Goal: Task Accomplishment & Management: Use online tool/utility

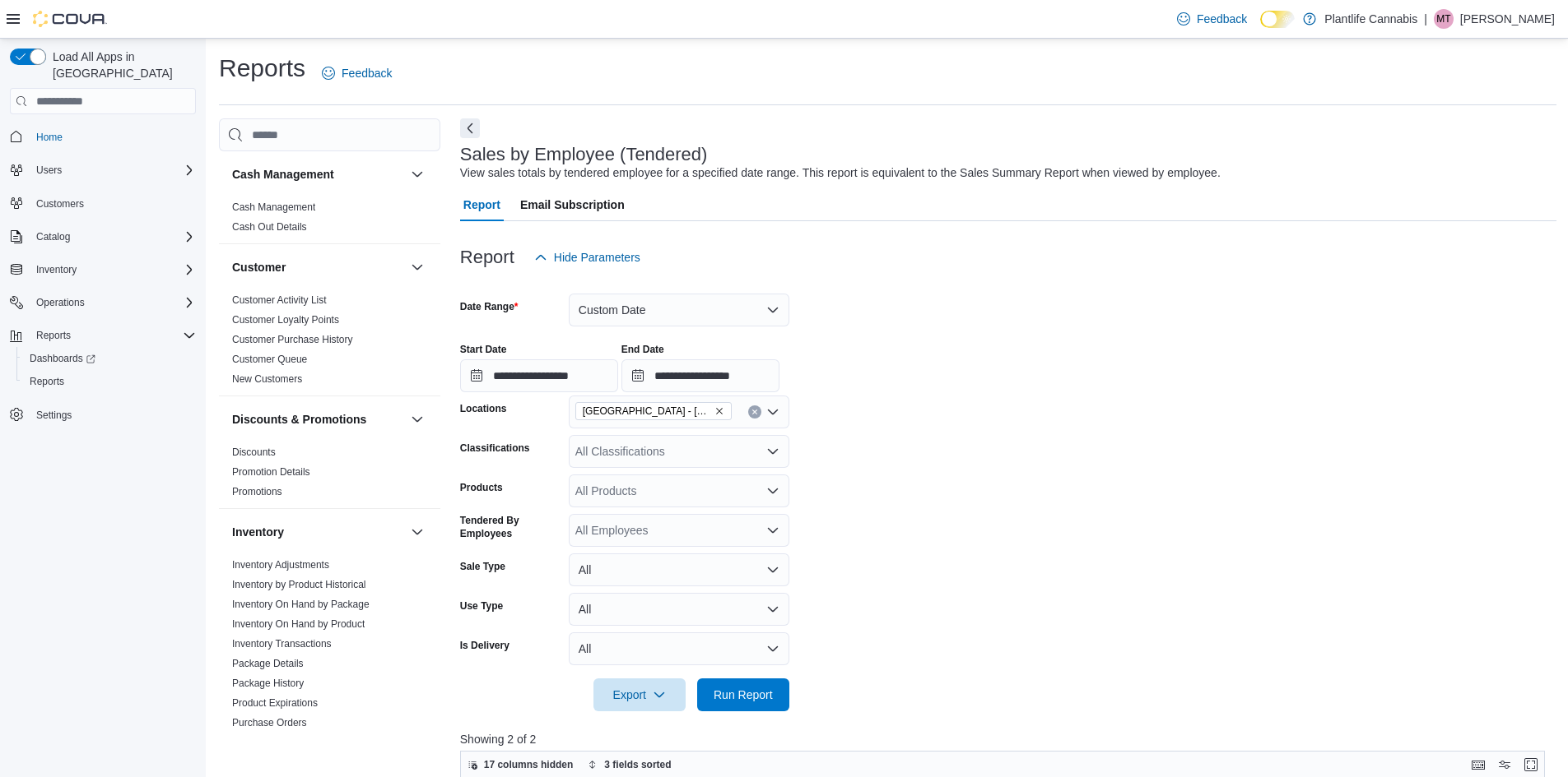
scroll to position [247, 0]
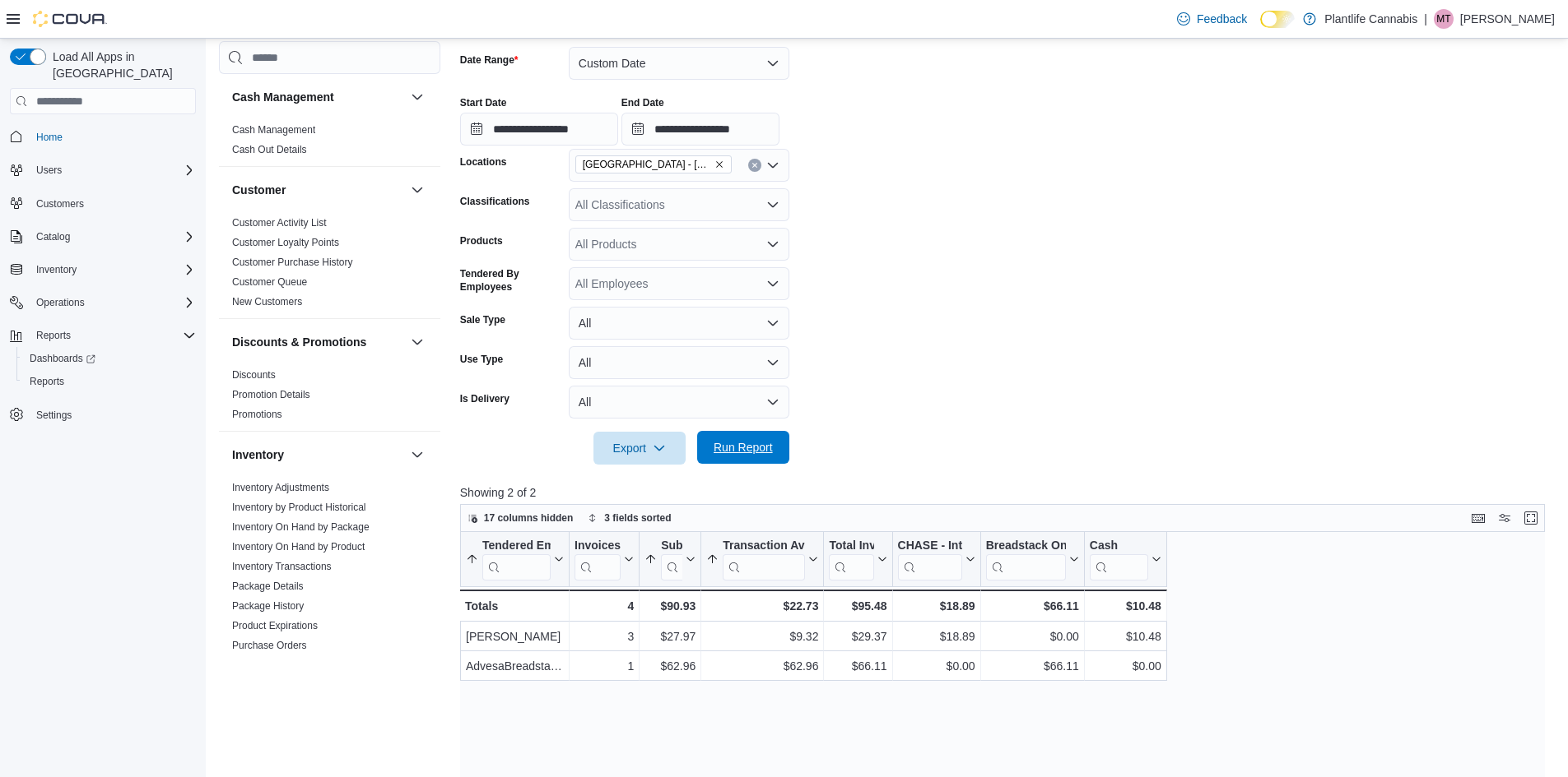
click at [733, 462] on span "Run Report" at bounding box center [744, 447] width 73 height 33
click at [570, 126] on input "**********" at bounding box center [539, 129] width 158 height 33
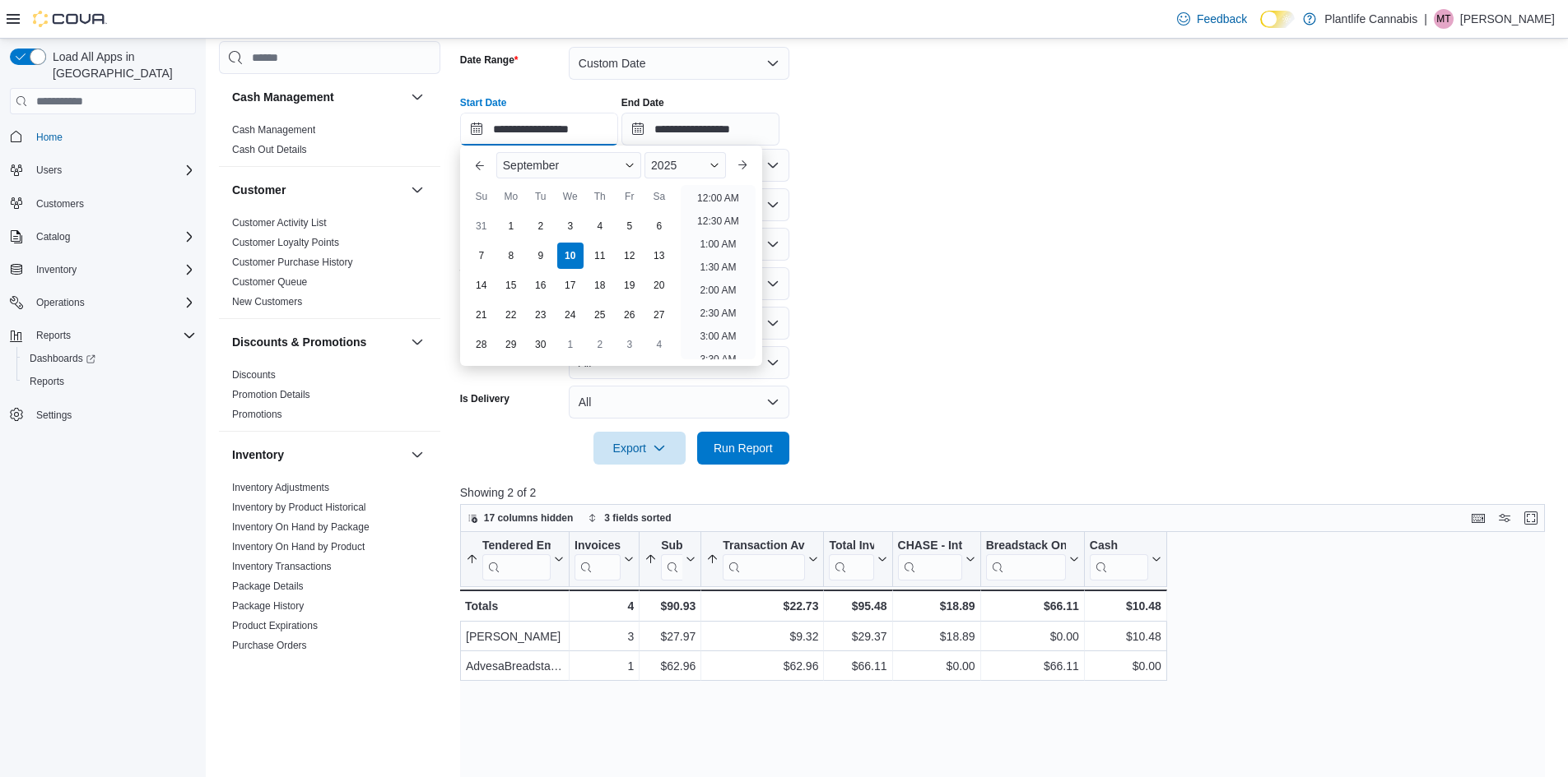
scroll to position [926, 0]
click at [708, 241] on li "9:00 PM" at bounding box center [718, 239] width 51 height 20
type input "**********"
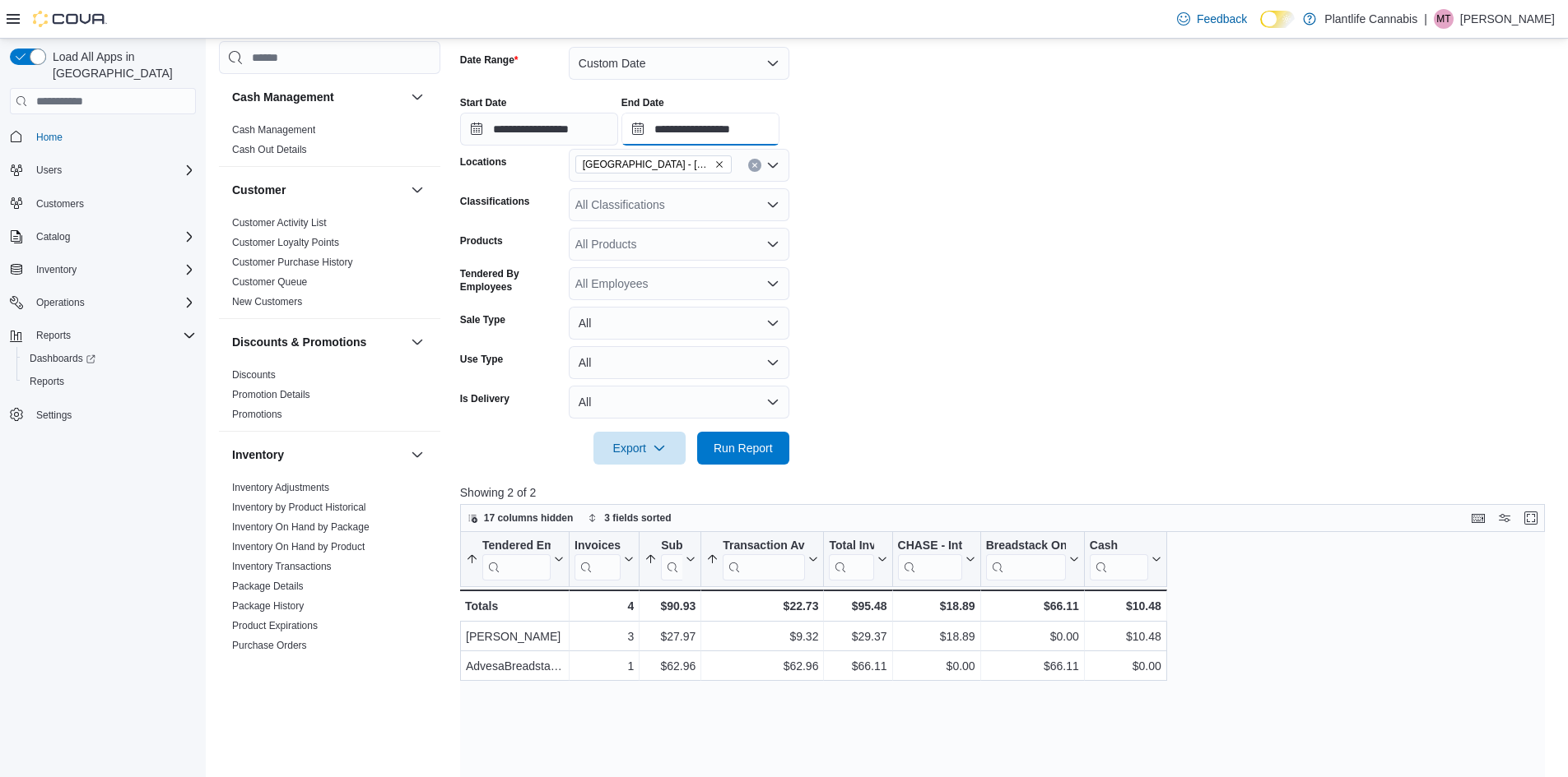
click at [741, 134] on input "**********" at bounding box center [700, 129] width 158 height 33
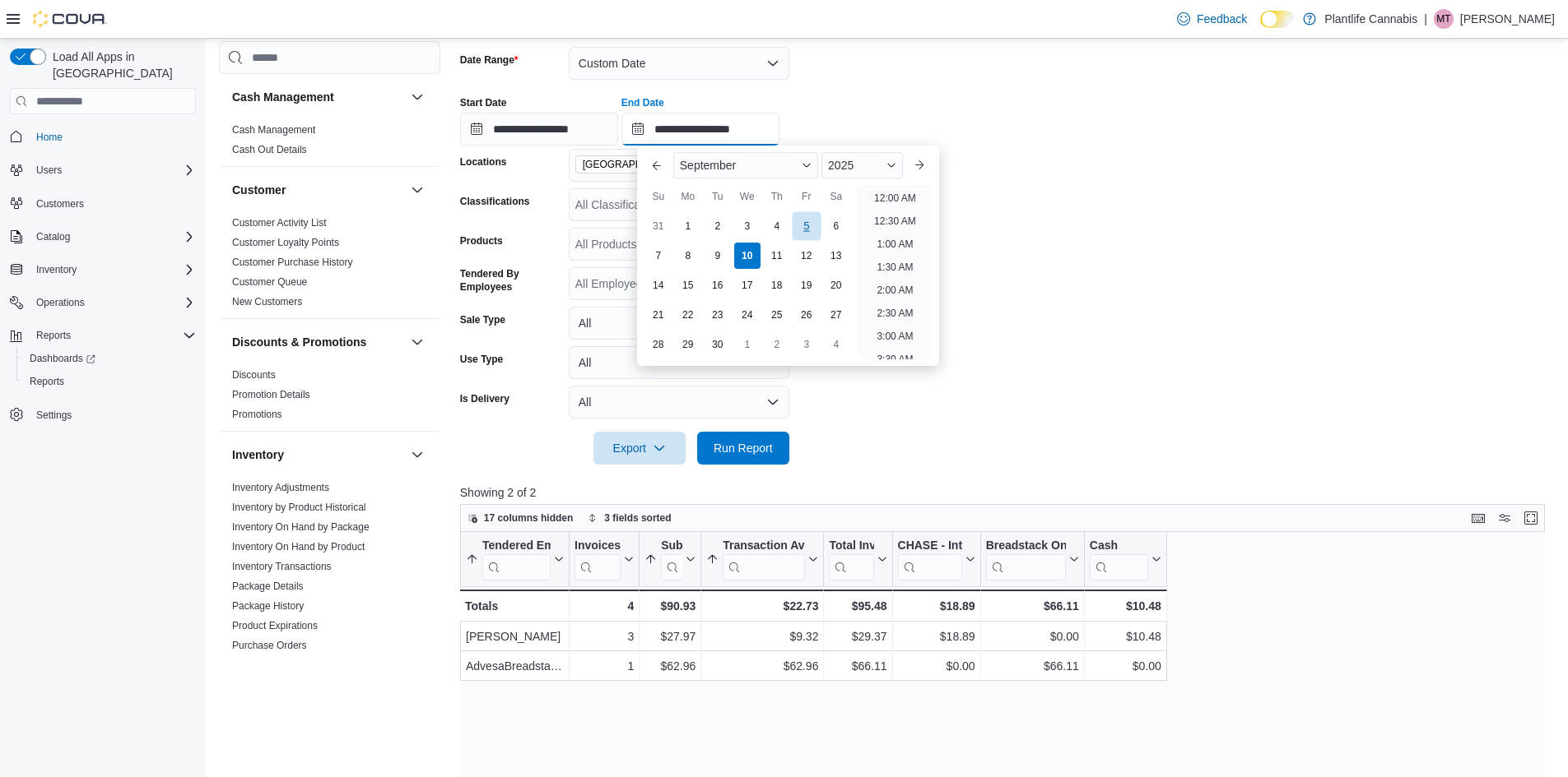
scroll to position [934, 0]
click at [877, 278] on li "10:00 PM" at bounding box center [894, 277] width 55 height 20
type input "**********"
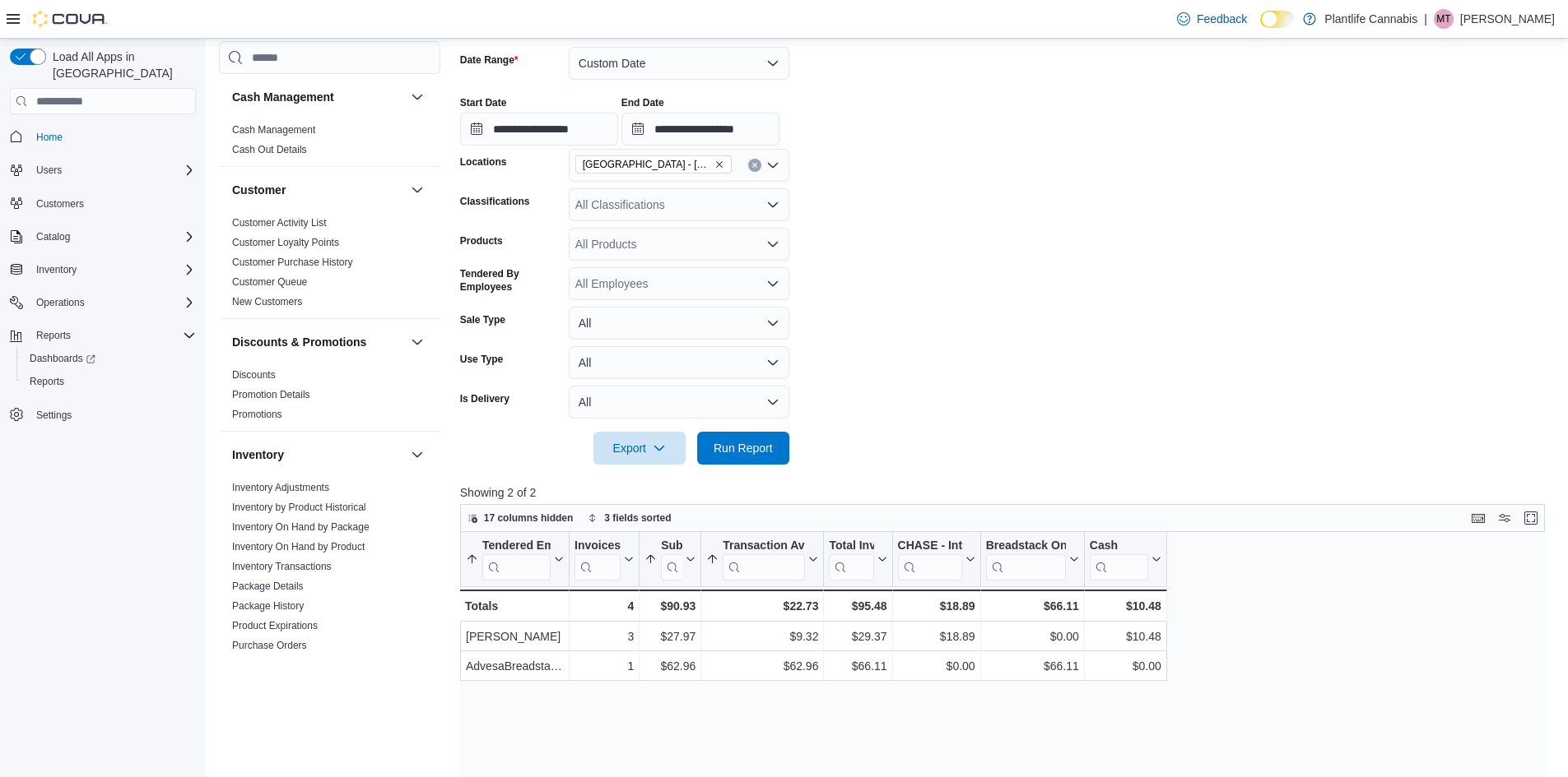
click at [894, 382] on form "**********" at bounding box center [1007, 246] width 1096 height 437
click at [768, 438] on span "Run Report" at bounding box center [744, 447] width 73 height 33
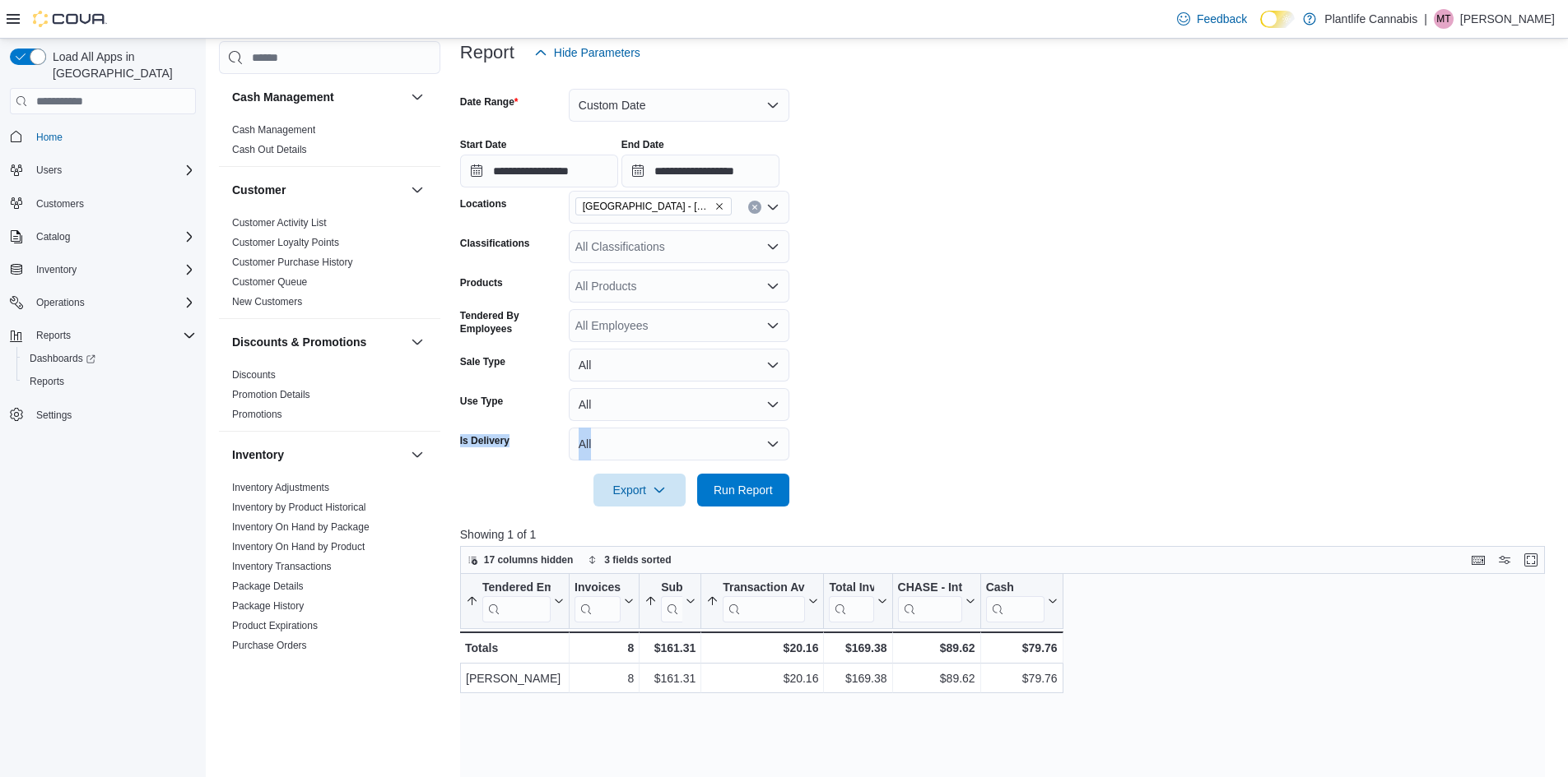
scroll to position [164, 0]
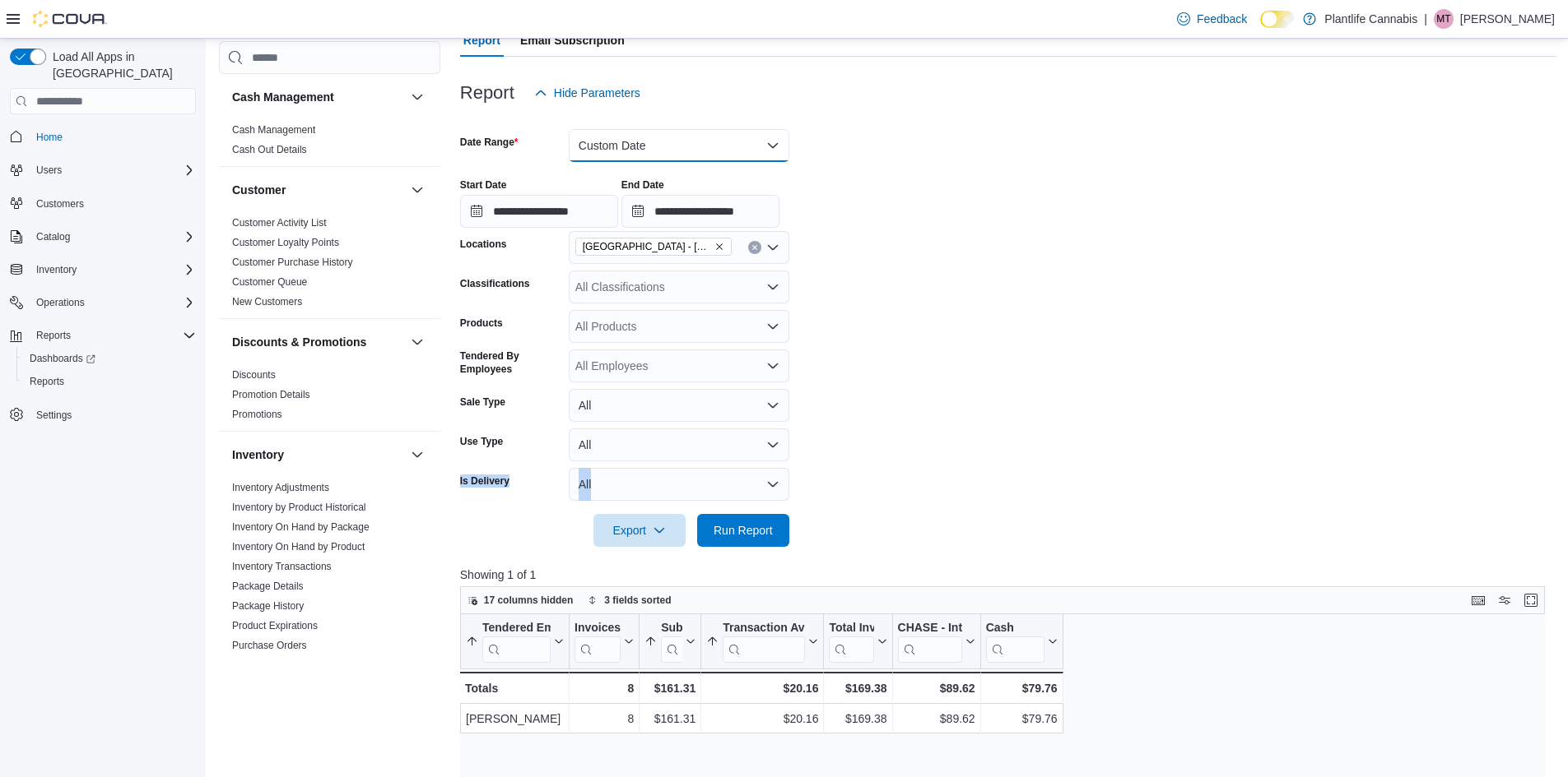
click at [634, 154] on button "Custom Date" at bounding box center [679, 145] width 221 height 33
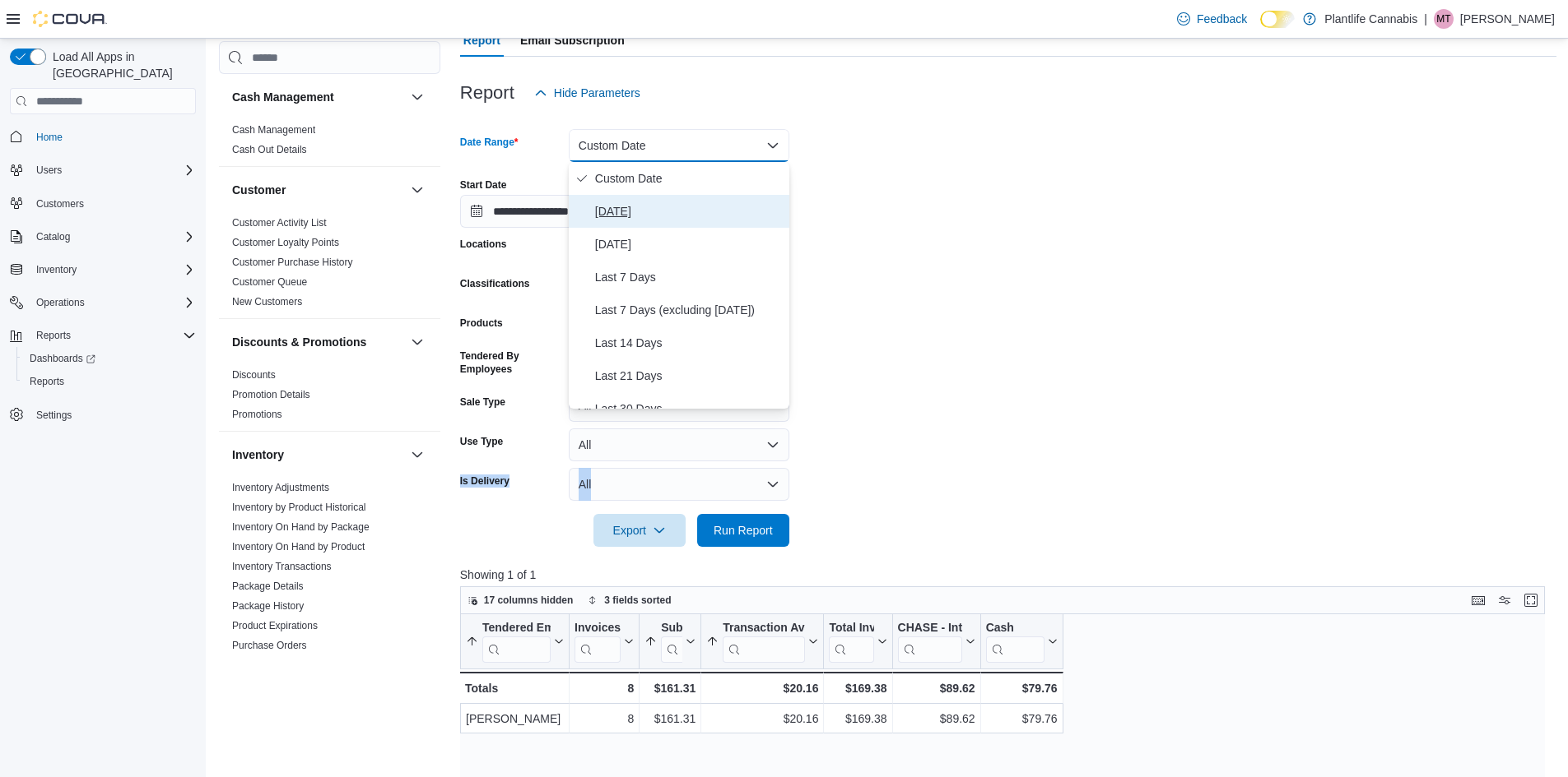
drag, startPoint x: 627, startPoint y: 202, endPoint x: 761, endPoint y: 252, distance: 143.0
click at [627, 203] on span "[DATE]" at bounding box center [688, 211] width 187 height 20
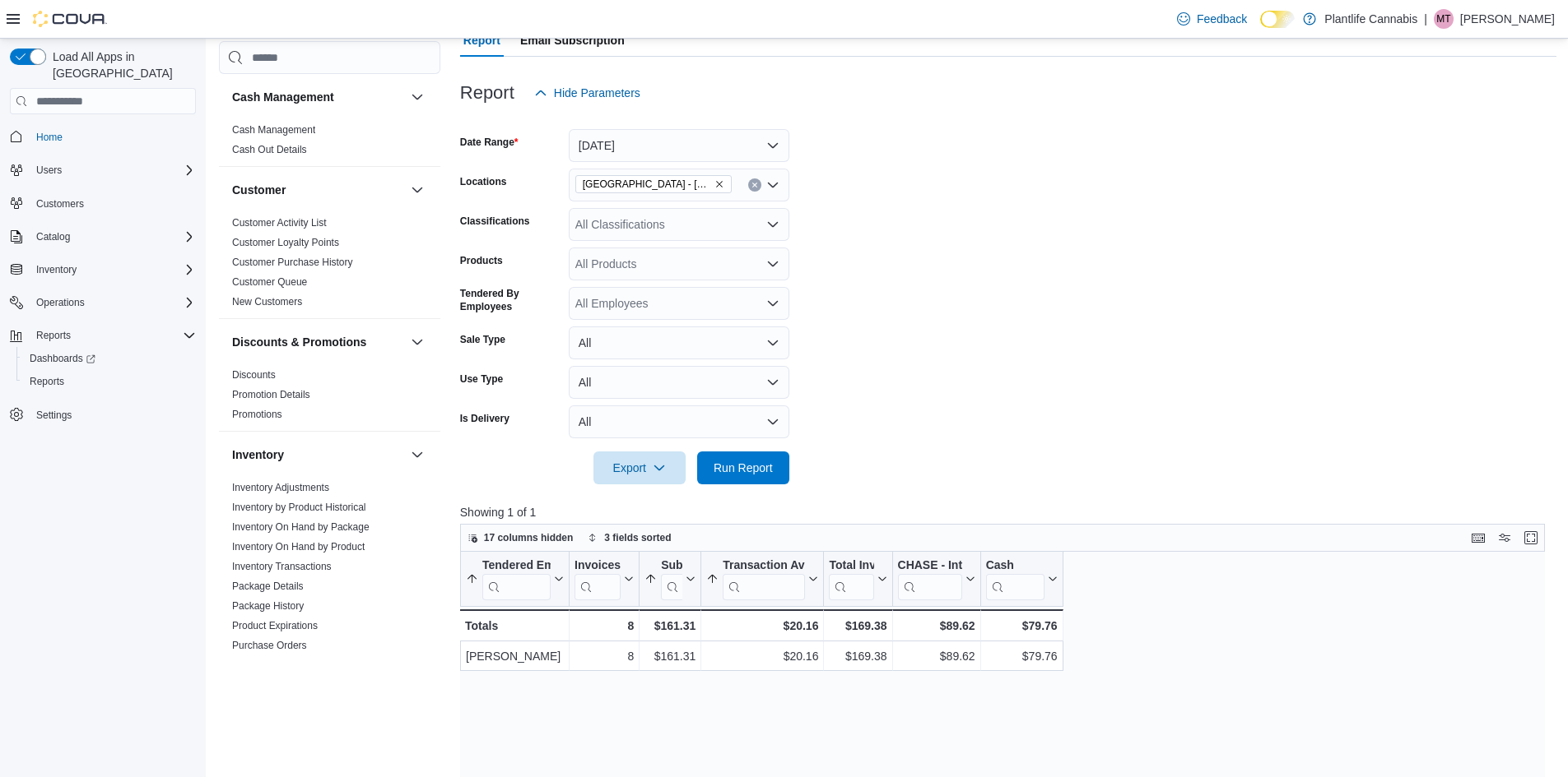
click at [913, 299] on form "Date Range [DATE] Locations [GEOGRAPHIC_DATA] - [GEOGRAPHIC_DATA] Classificatio…" at bounding box center [1007, 296] width 1096 height 375
click at [742, 475] on span "Run Report" at bounding box center [743, 467] width 59 height 17
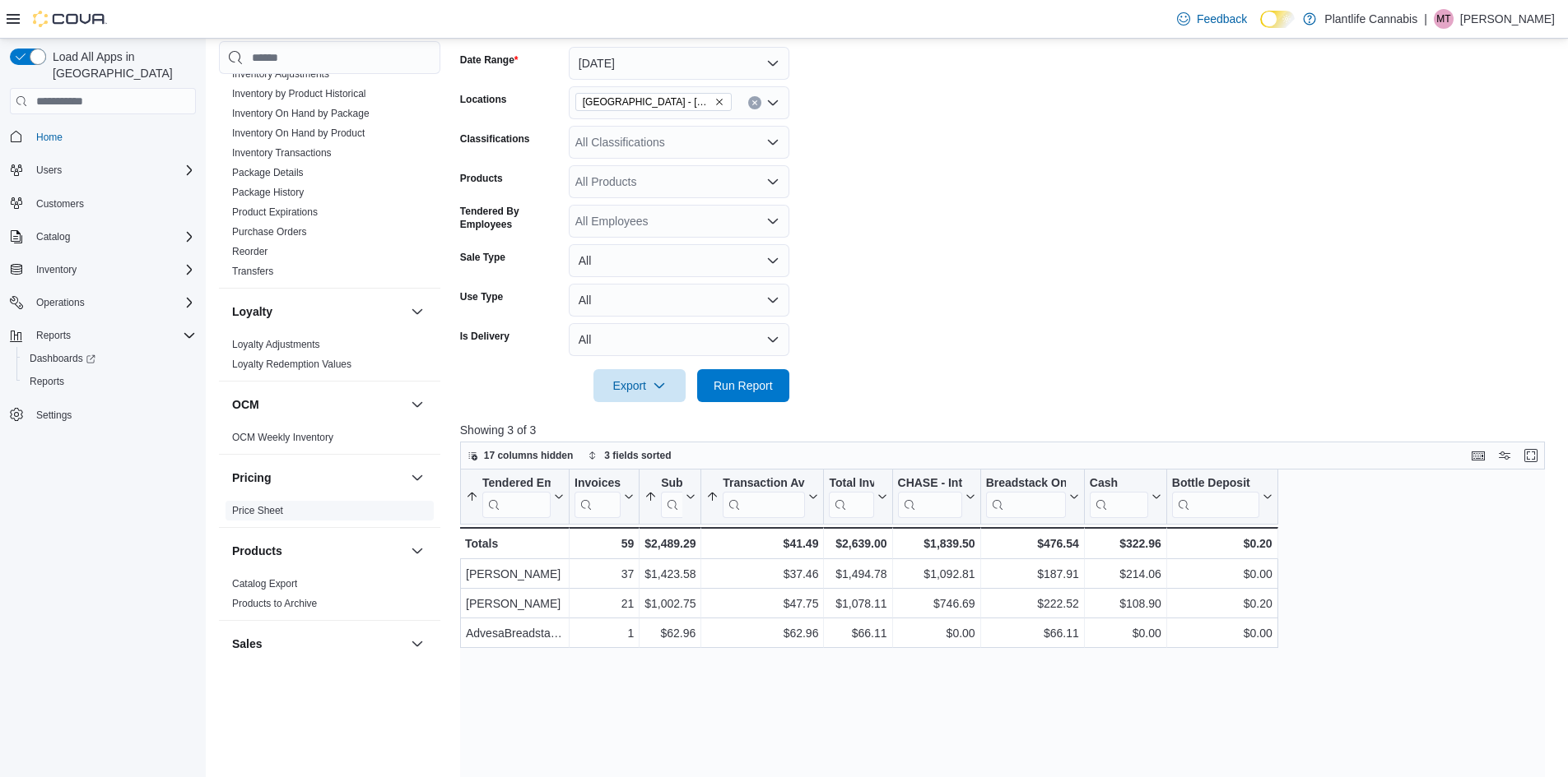
scroll to position [493, 0]
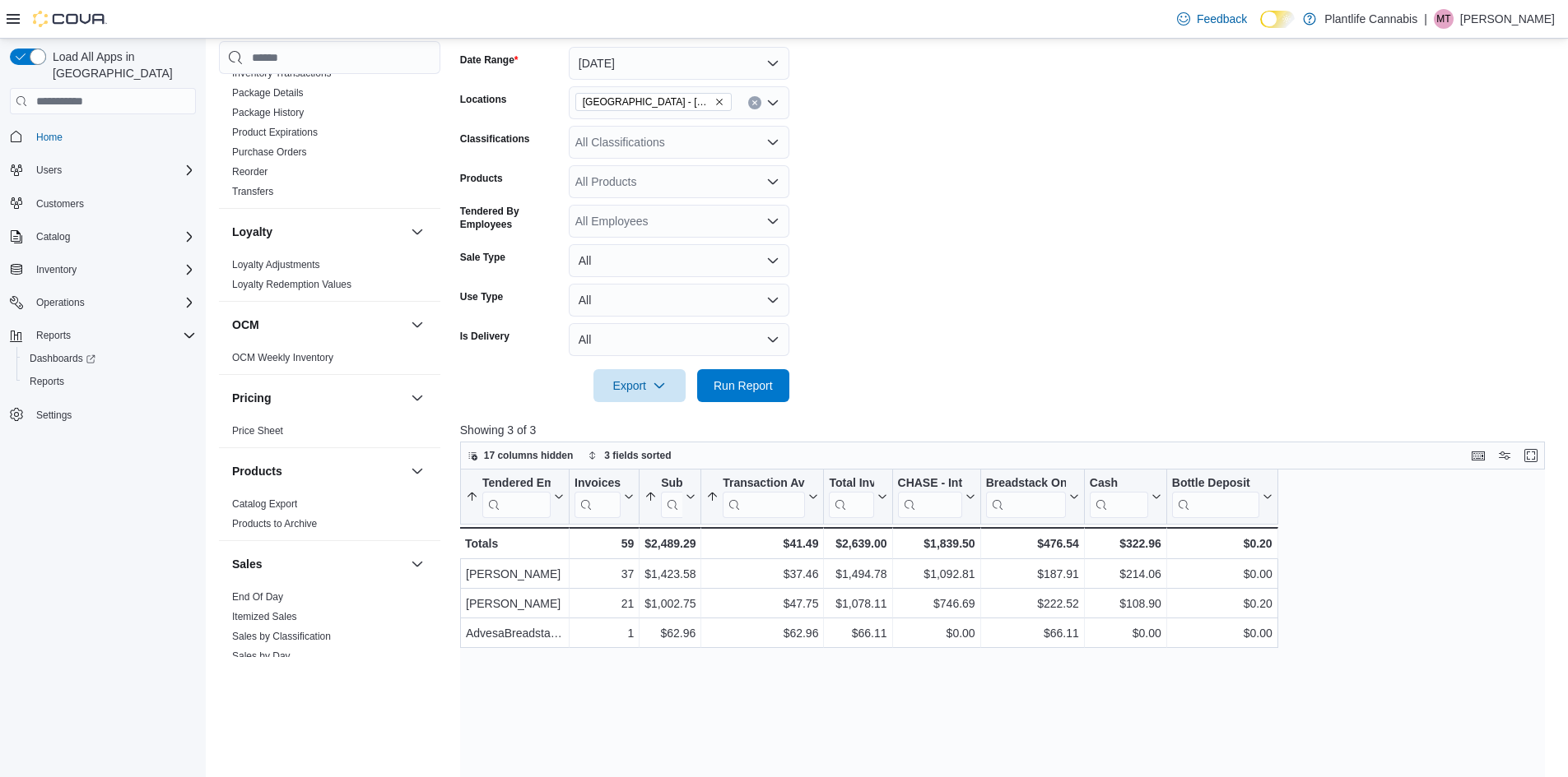
click at [686, 125] on form "Date Range [DATE] Locations [GEOGRAPHIC_DATA] - [GEOGRAPHIC_DATA] Classificatio…" at bounding box center [1007, 215] width 1096 height 375
click at [681, 139] on div "All Classifications" at bounding box center [679, 142] width 221 height 33
type input "***"
click at [670, 169] on span "Accessory Group" at bounding box center [648, 170] width 88 height 17
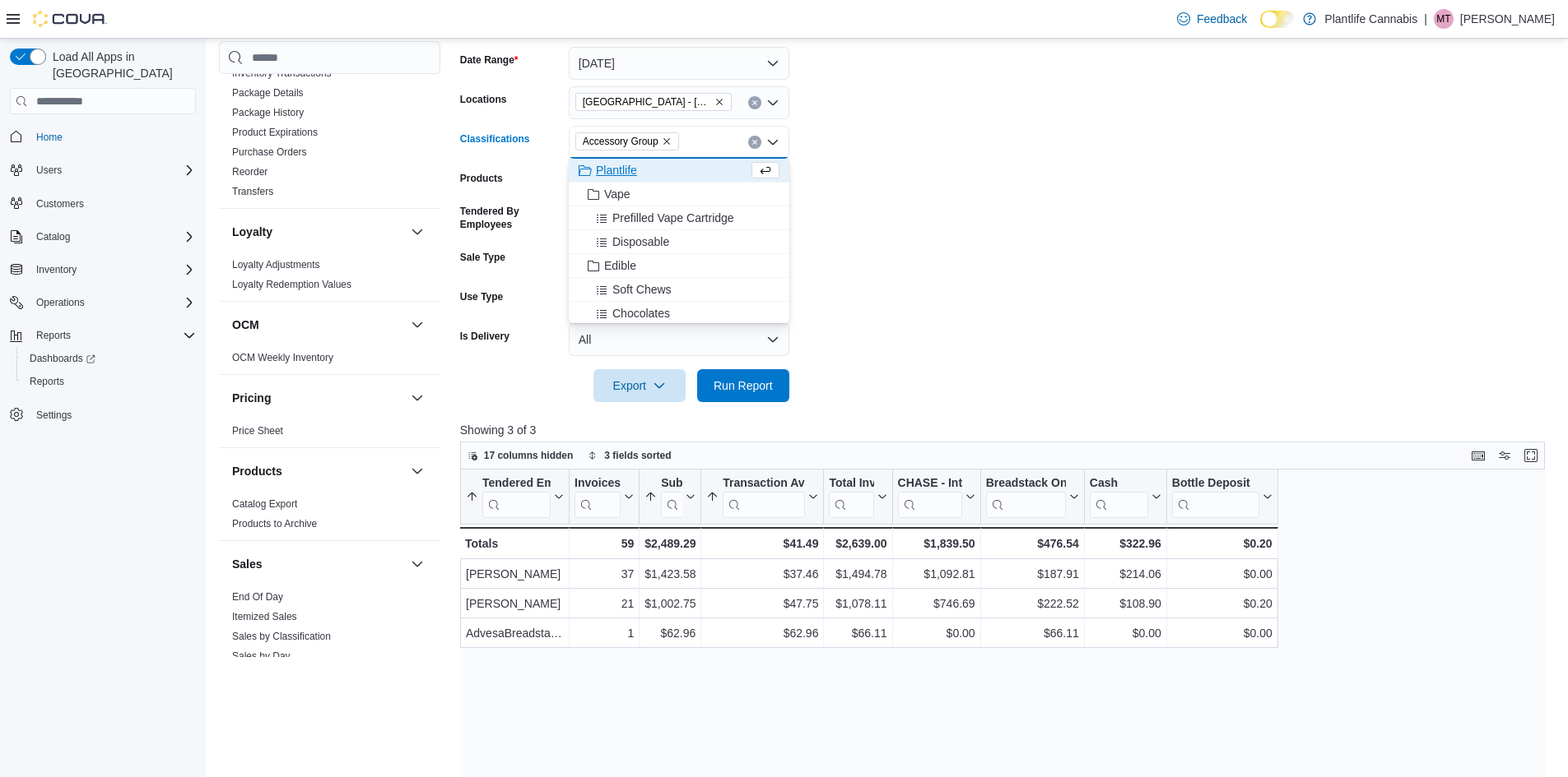
drag, startPoint x: 868, startPoint y: 213, endPoint x: 807, endPoint y: 284, distance: 93.6
click at [869, 214] on form "Date Range [DATE] Locations [GEOGRAPHIC_DATA] - [GEOGRAPHIC_DATA] Classificatio…" at bounding box center [1007, 215] width 1096 height 375
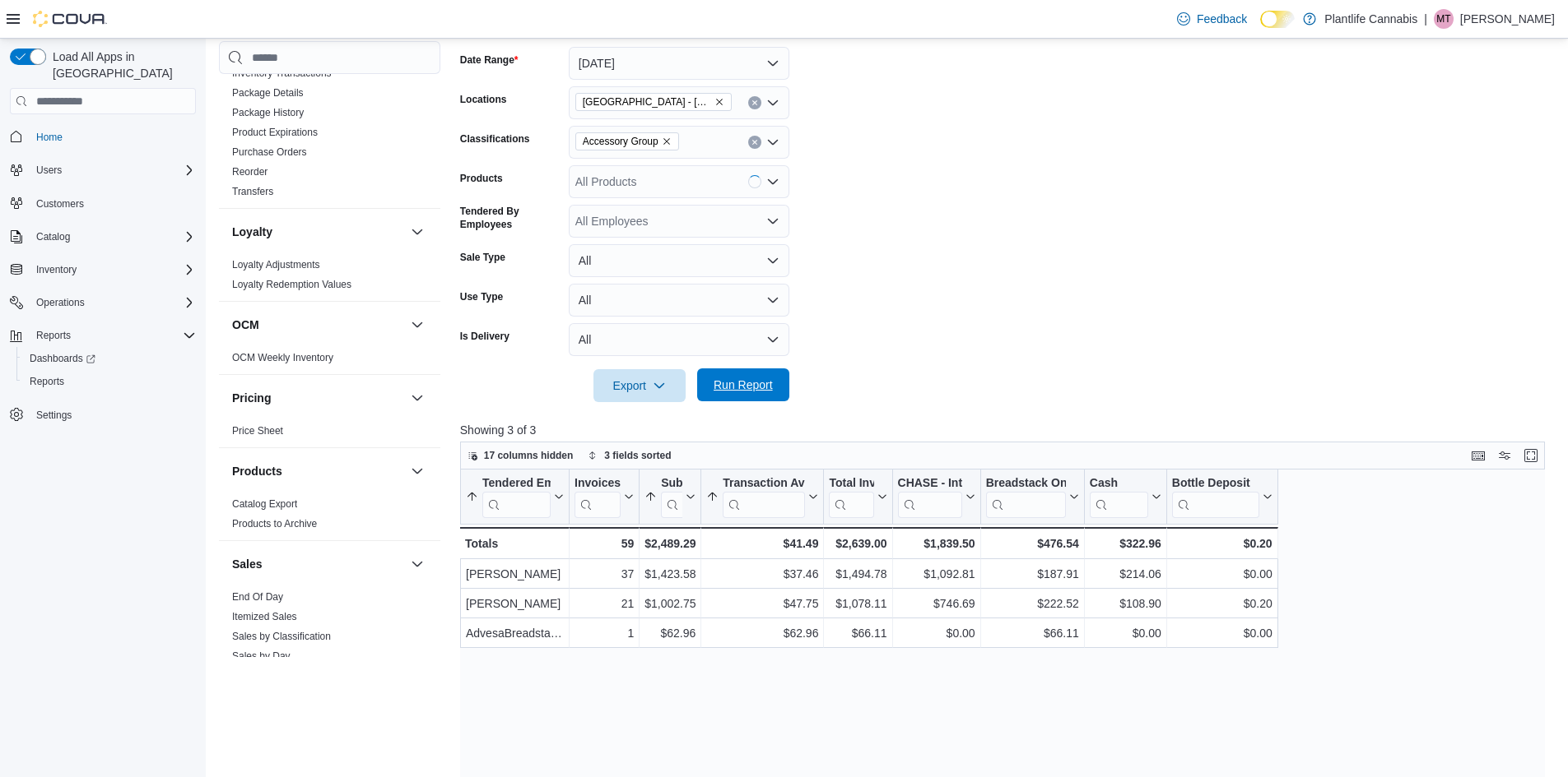
click at [739, 384] on span "Run Report" at bounding box center [743, 385] width 59 height 17
click at [664, 144] on icon "Remove Accessory Group from selection in this group" at bounding box center [666, 141] width 6 height 6
click at [748, 389] on span "Run Report" at bounding box center [743, 385] width 59 height 17
click at [966, 279] on form "Date Range [DATE] Locations [GEOGRAPHIC_DATA] - [GEOGRAPHIC_DATA] Classificatio…" at bounding box center [1007, 215] width 1096 height 375
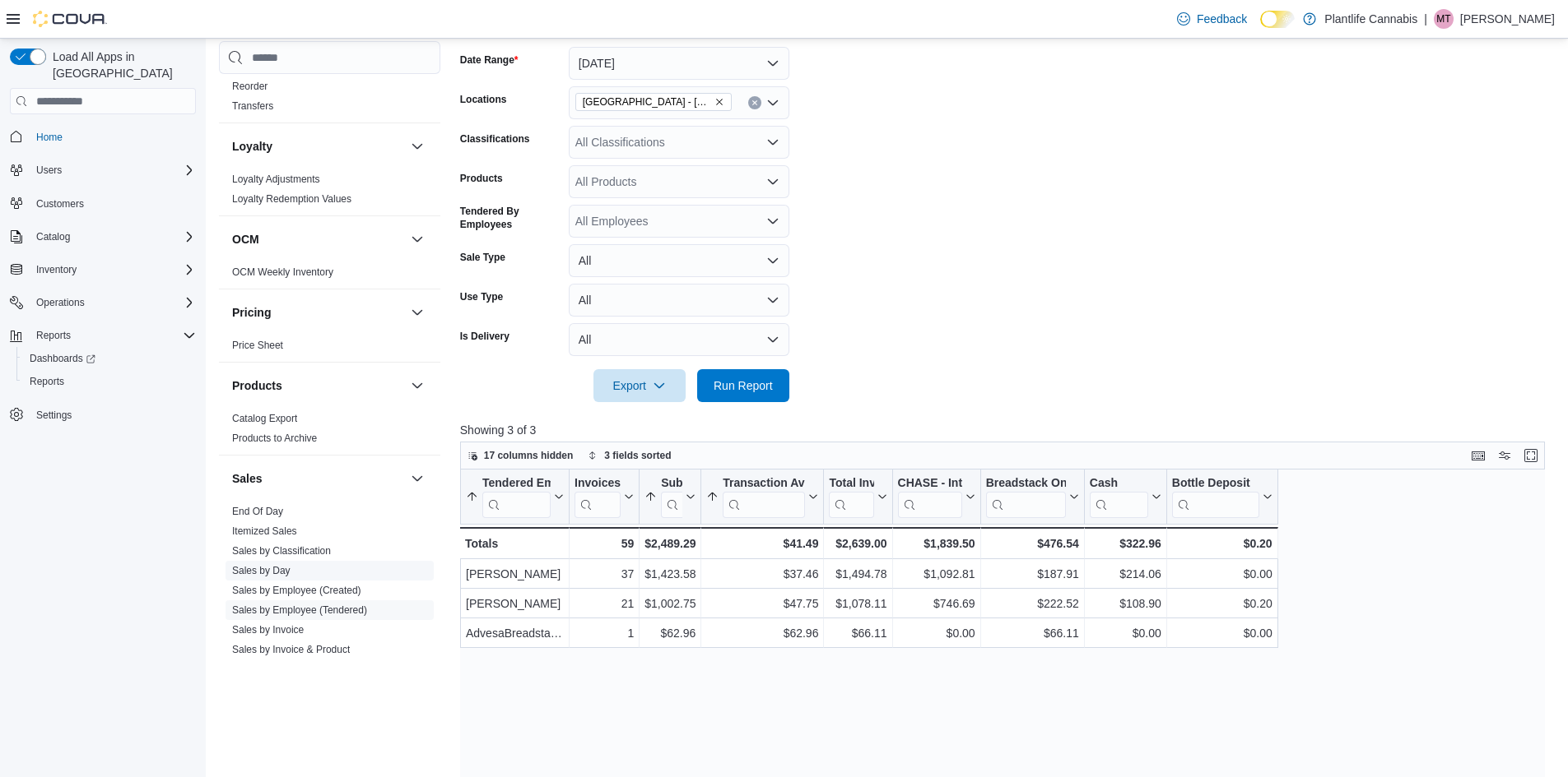
scroll to position [658, 0]
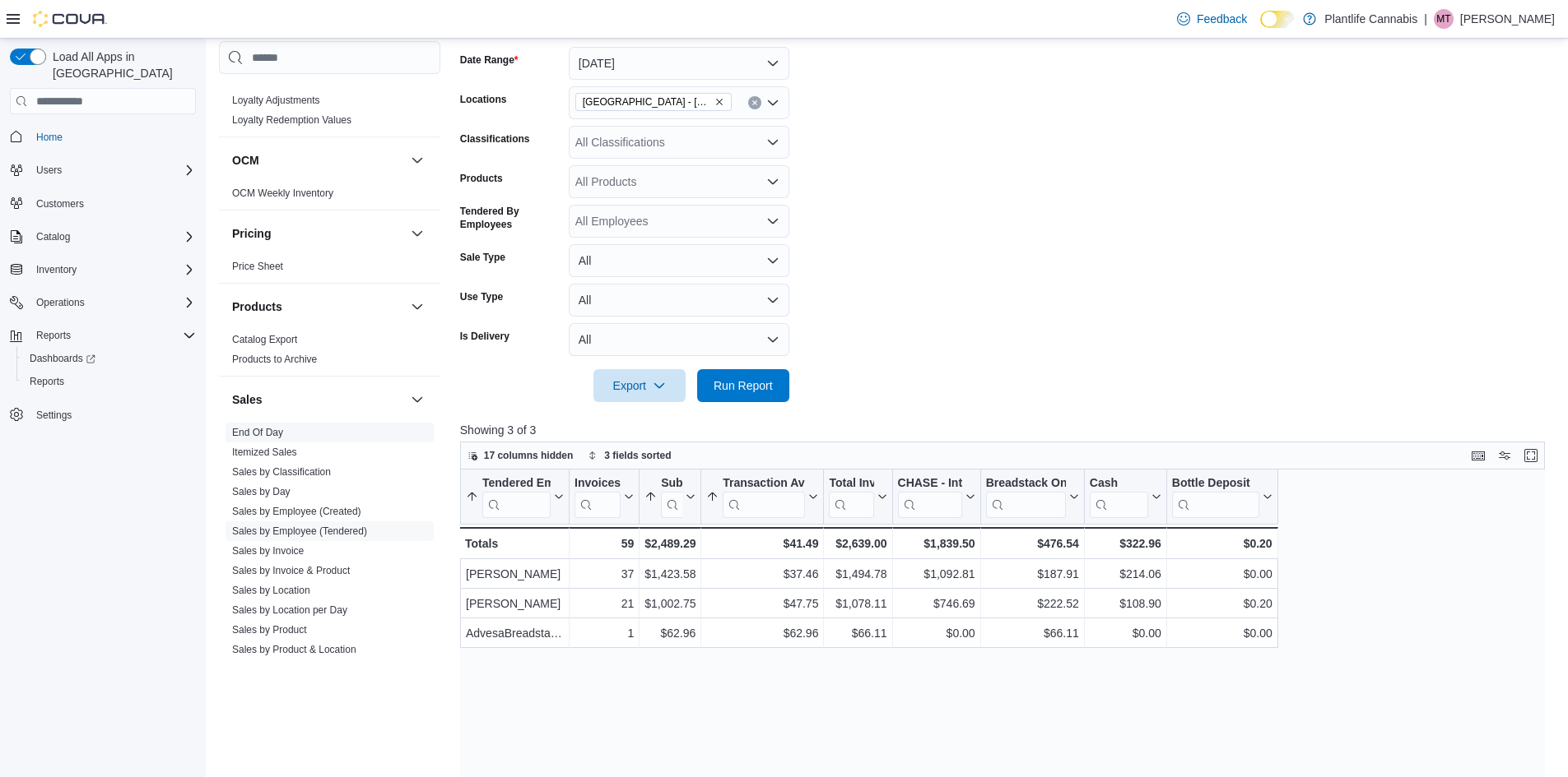
click at [262, 424] on span "End Of Day" at bounding box center [329, 433] width 209 height 20
click at [262, 434] on link "End Of Day" at bounding box center [257, 432] width 51 height 12
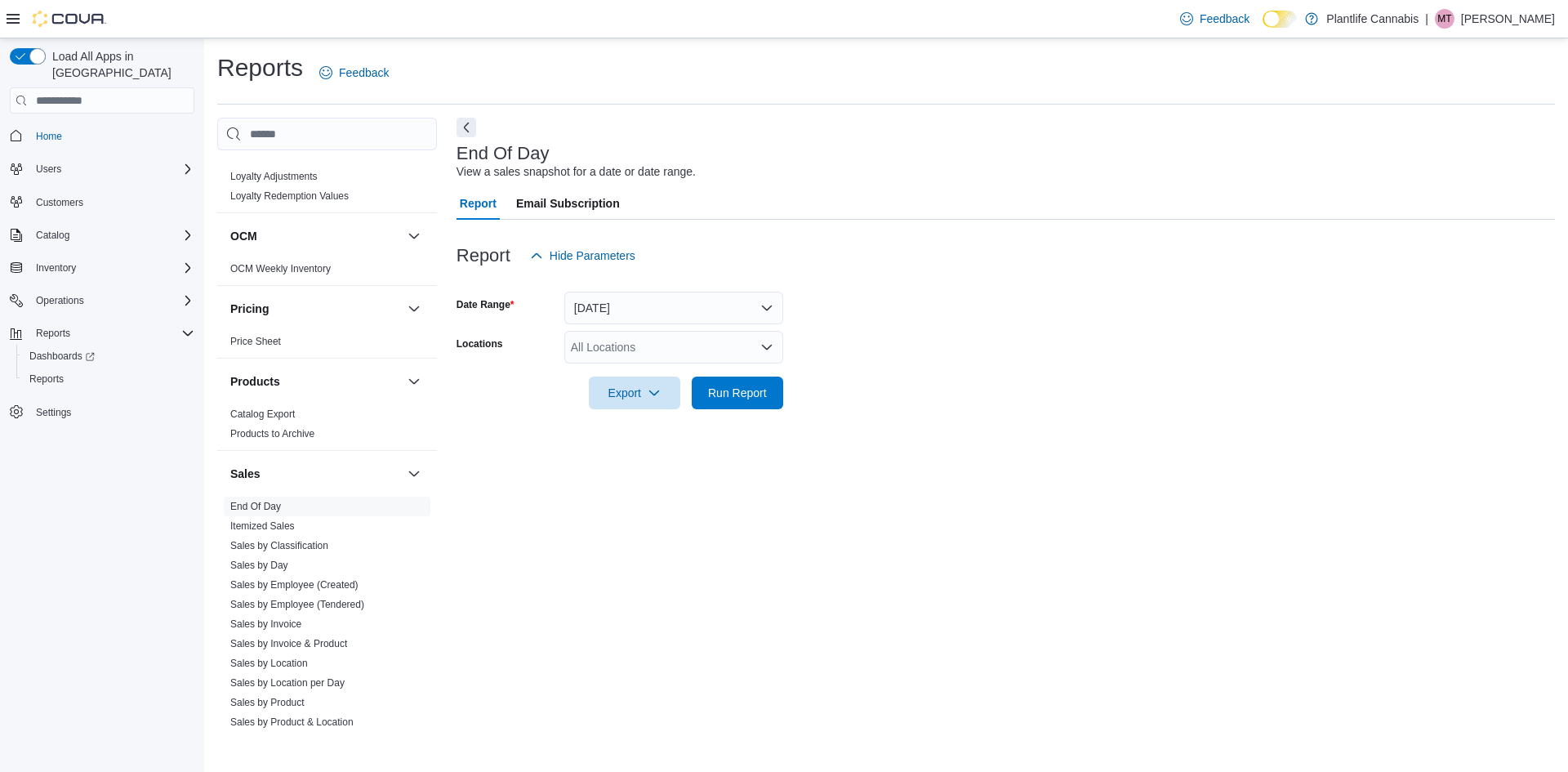
click at [663, 338] on div "All Locations" at bounding box center [674, 347] width 219 height 33
type input "*****"
click at [661, 374] on span "[GEOGRAPHIC_DATA] - [GEOGRAPHIC_DATA]" at bounding box center [732, 375] width 248 height 17
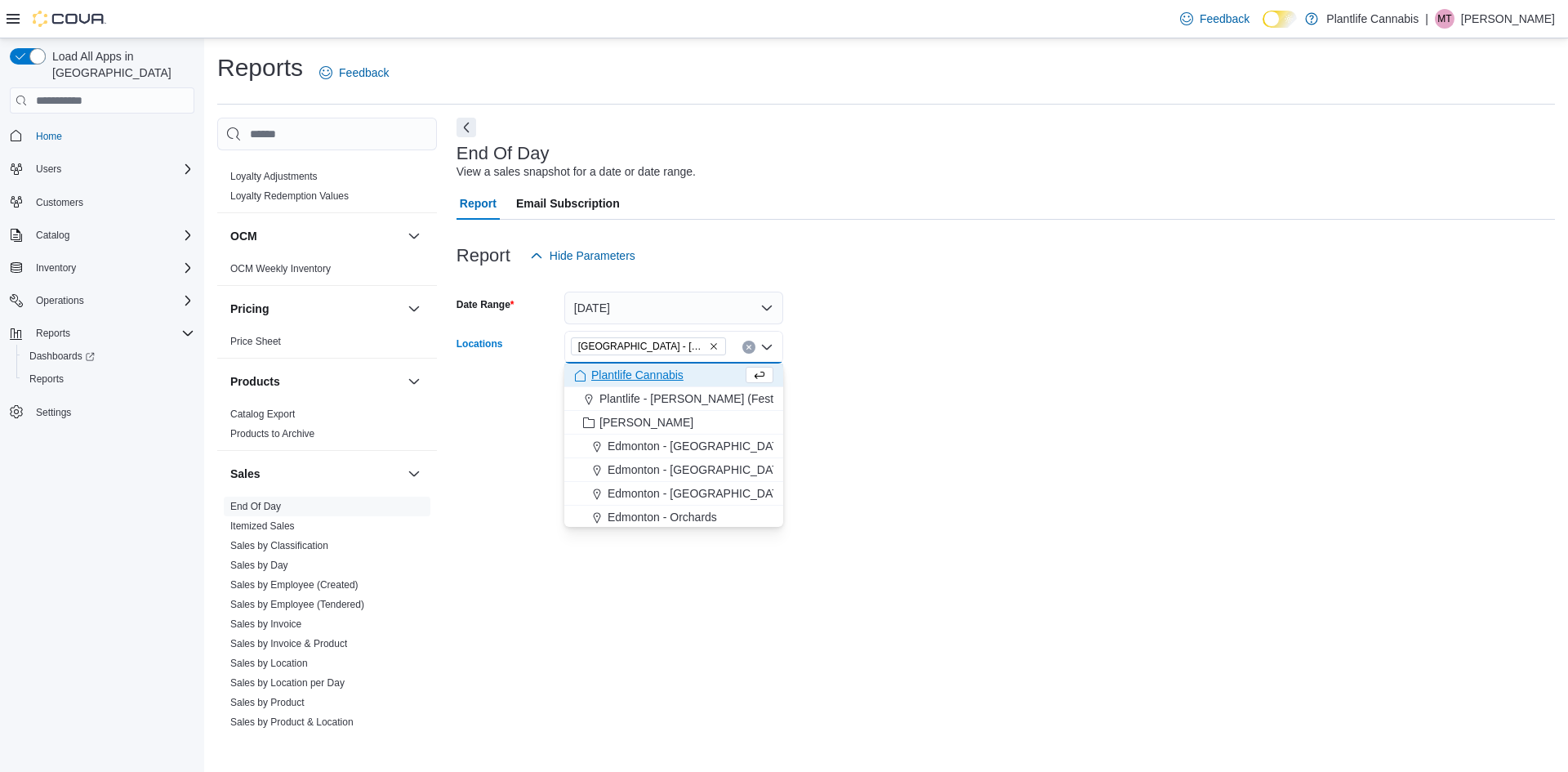
drag, startPoint x: 921, startPoint y: 383, endPoint x: 780, endPoint y: 401, distance: 142.1
click at [921, 383] on form "Date Range [DATE] Locations [GEOGRAPHIC_DATA] - [GEOGRAPHIC_DATA] Combo box. Se…" at bounding box center [1005, 341] width 1098 height 137
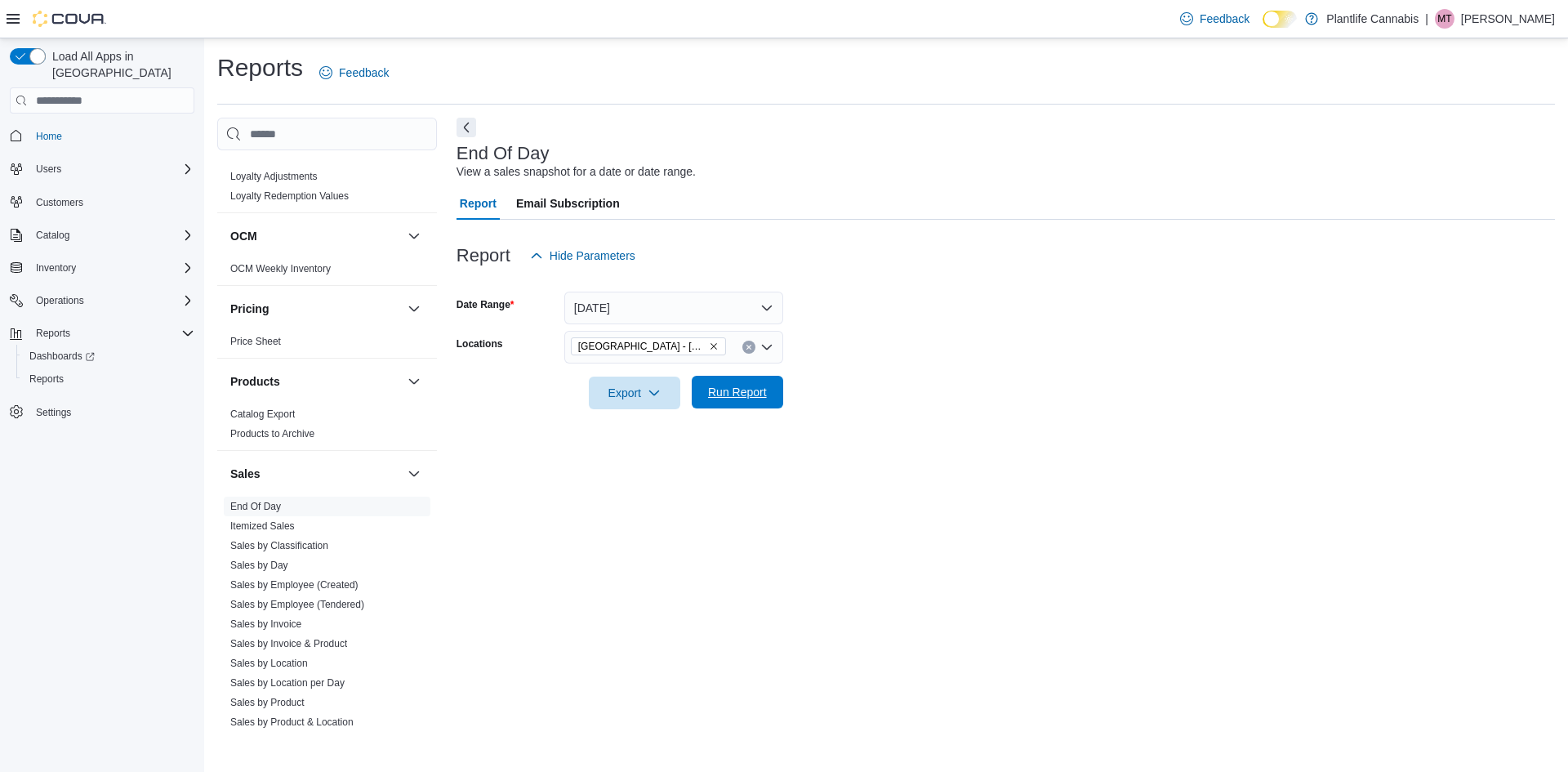
click at [721, 401] on span "Run Report" at bounding box center [738, 392] width 72 height 33
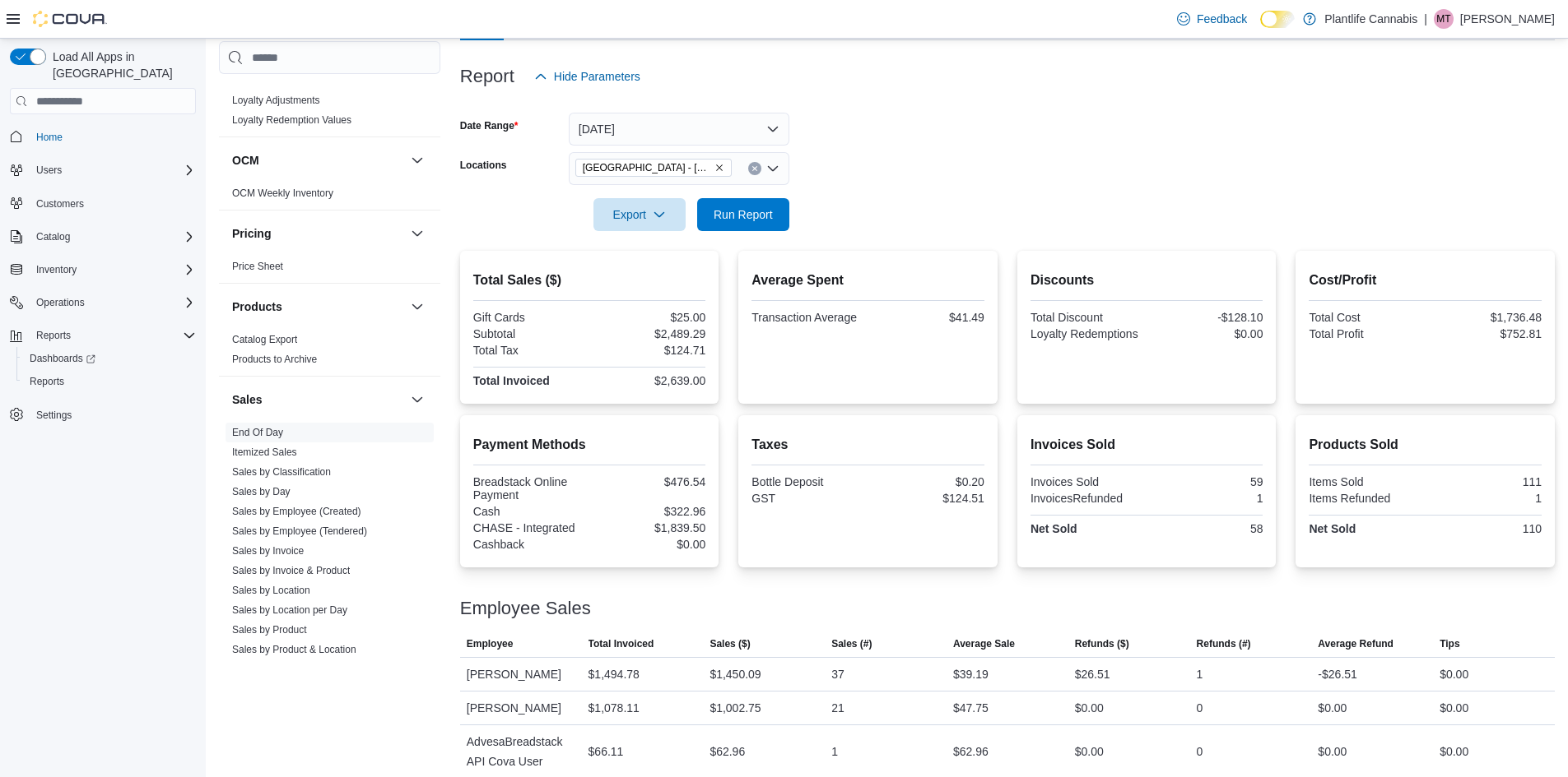
scroll to position [196, 0]
